Goal: Find specific page/section: Find specific page/section

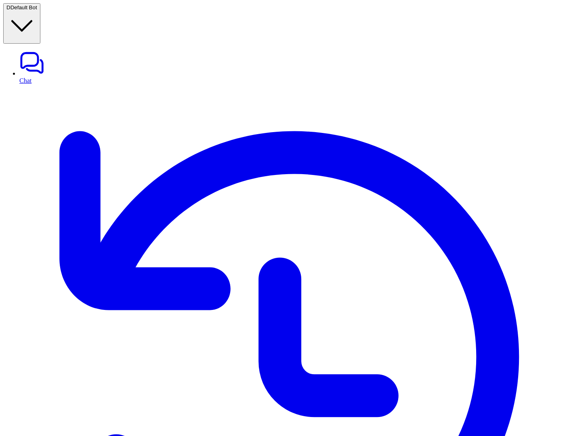
scroll to position [0, 59]
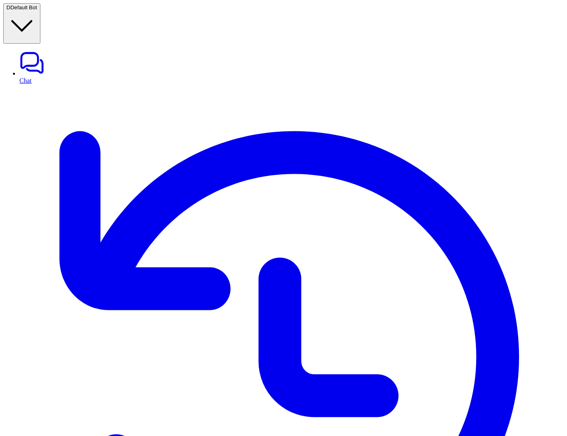
drag, startPoint x: 449, startPoint y: 68, endPoint x: 513, endPoint y: 71, distance: 64.3
